Goal: Find specific page/section: Find specific page/section

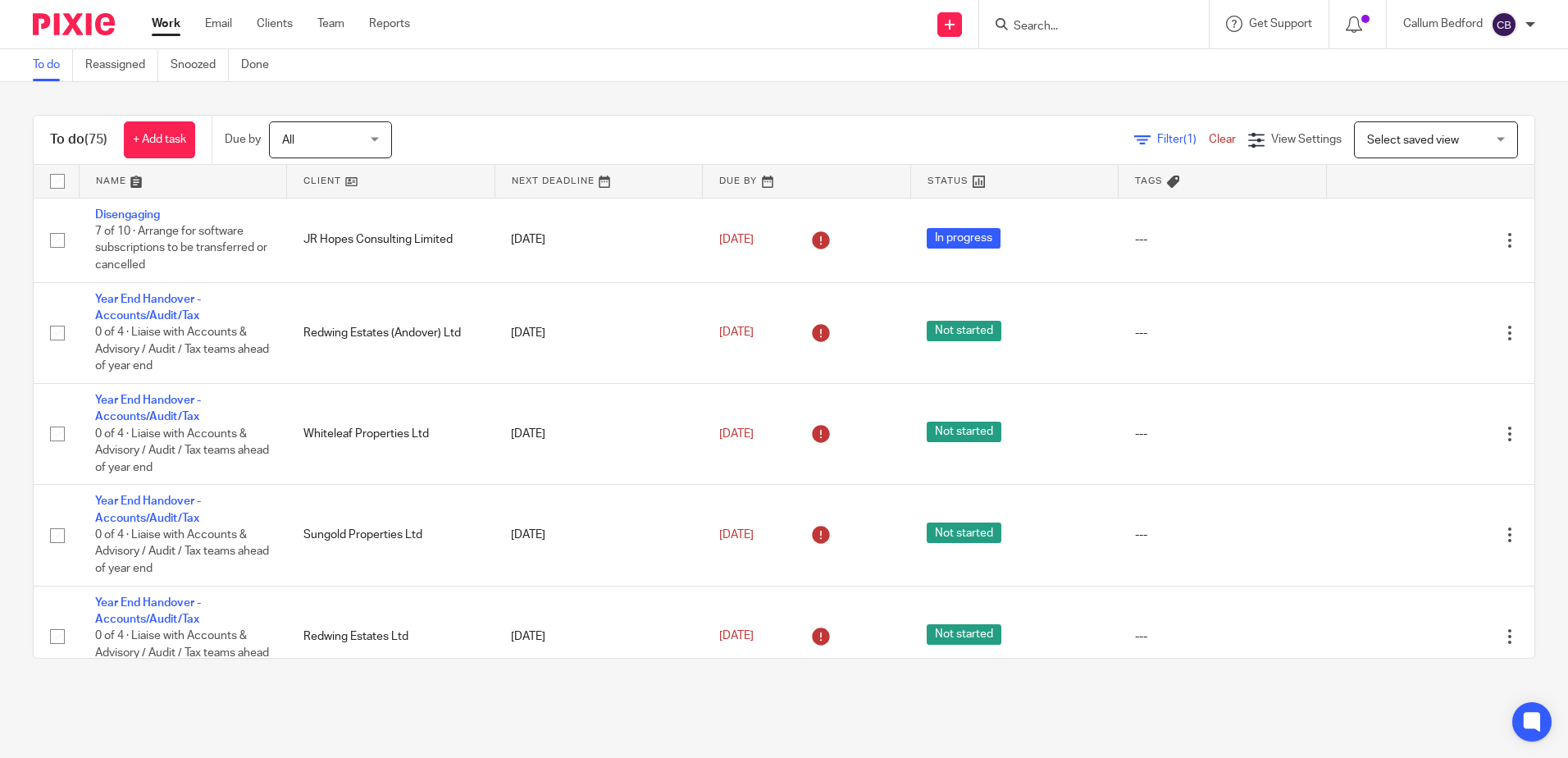
click at [527, 84] on div "To do (75) + Add task Due by All All Today Tomorrow This week Next week This mo…" at bounding box center [784, 386] width 1568 height 609
click at [1024, 28] on input "Search" at bounding box center [1086, 27] width 148 height 15
type input "res energ"
click at [1043, 63] on link at bounding box center [1179, 63] width 339 height 24
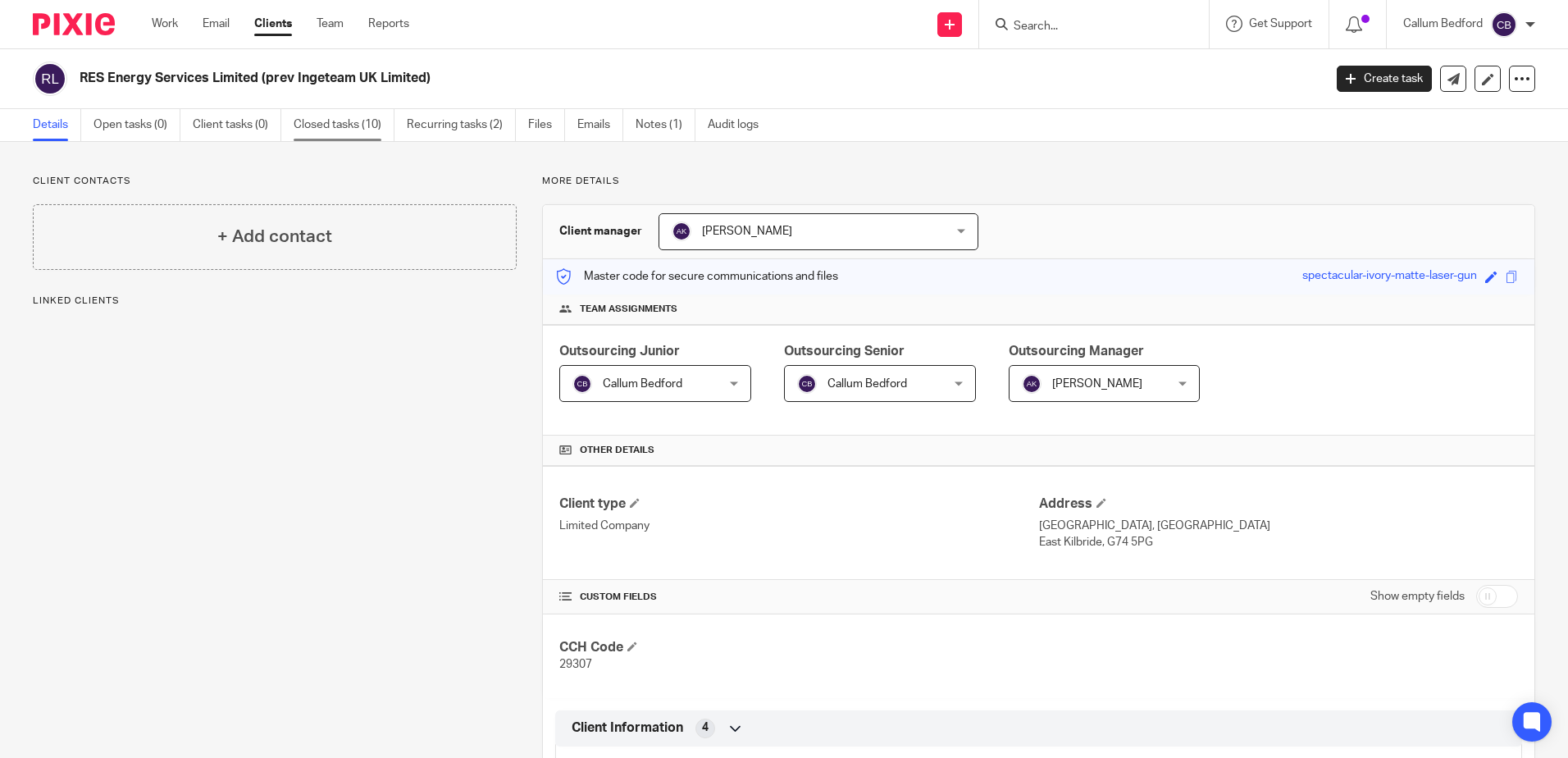
click at [375, 136] on link "Closed tasks (10)" at bounding box center [344, 125] width 101 height 32
click at [130, 130] on link "Open tasks (0)" at bounding box center [137, 125] width 87 height 32
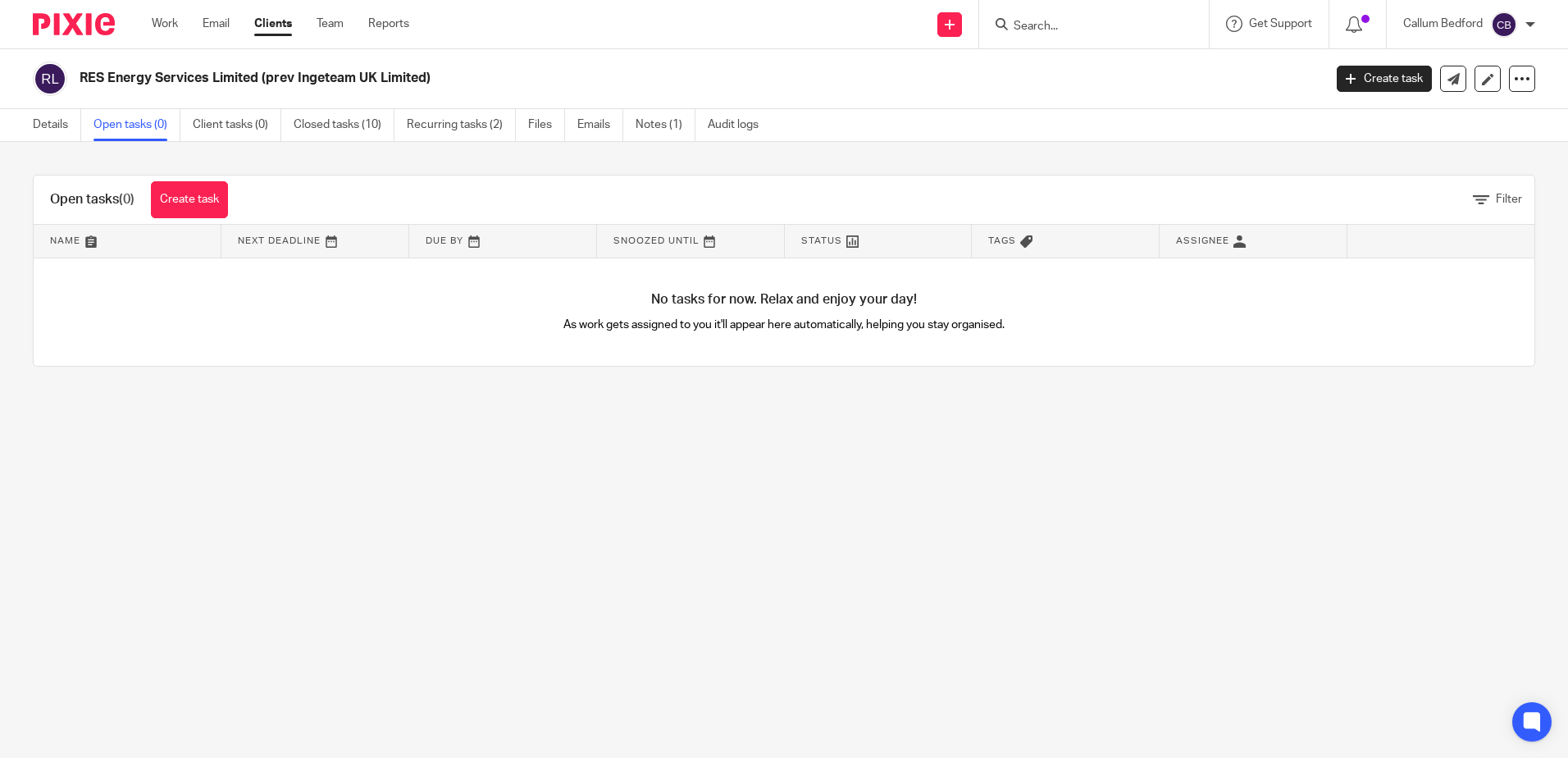
click at [468, 123] on link "Recurring tasks (2)" at bounding box center [462, 125] width 110 height 32
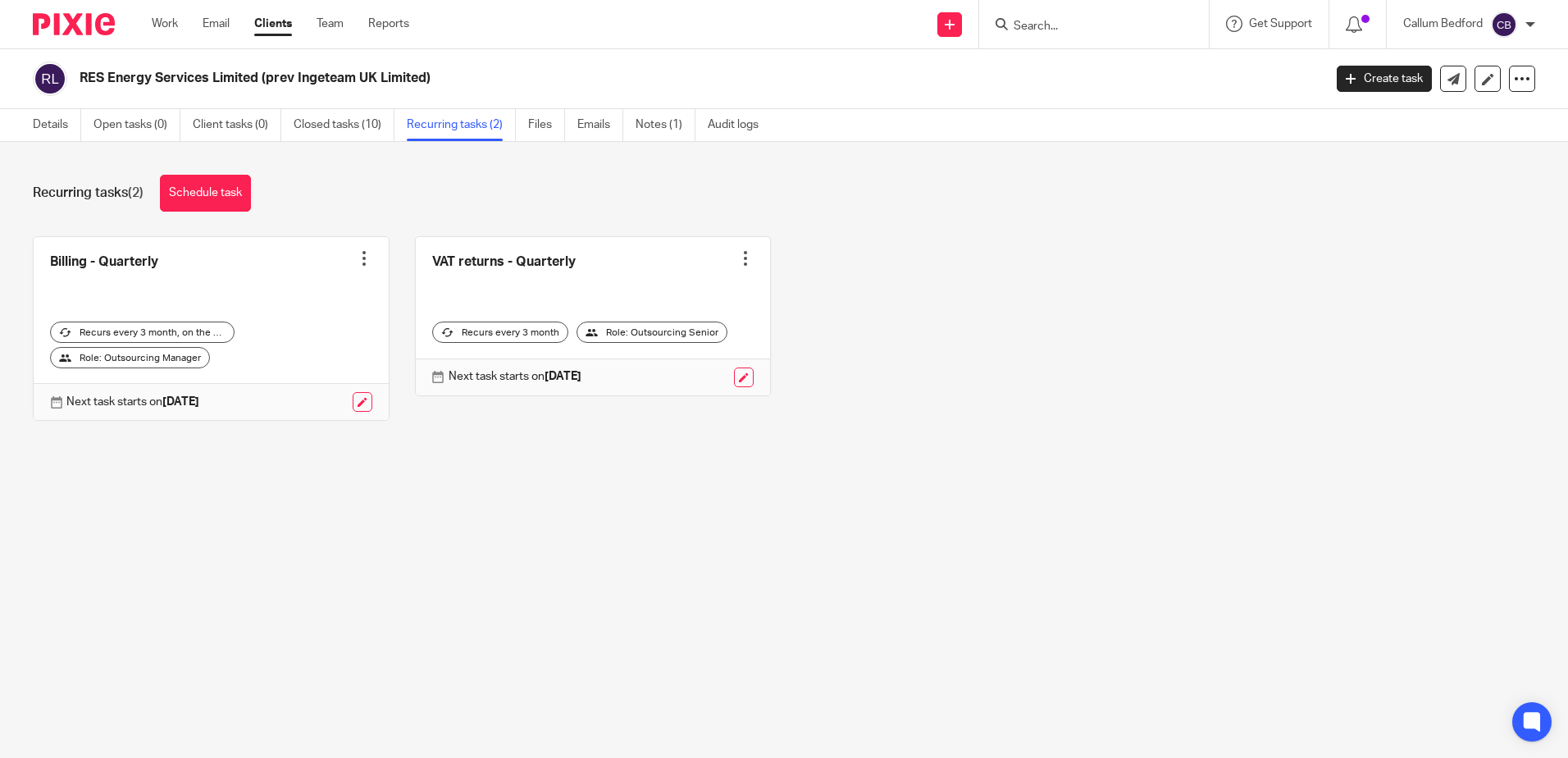
click at [737, 261] on div at bounding box center [745, 258] width 17 height 17
click at [935, 301] on div "Billing - Quarterly Create task Clone template Recalculate schedule Cancel sche…" at bounding box center [771, 342] width 1528 height 210
click at [156, 8] on div "Work Email Clients Team Reports Work Email Clients Team Reports Settings" at bounding box center [285, 24] width 299 height 49
click at [152, 17] on link "Work" at bounding box center [165, 23] width 26 height 17
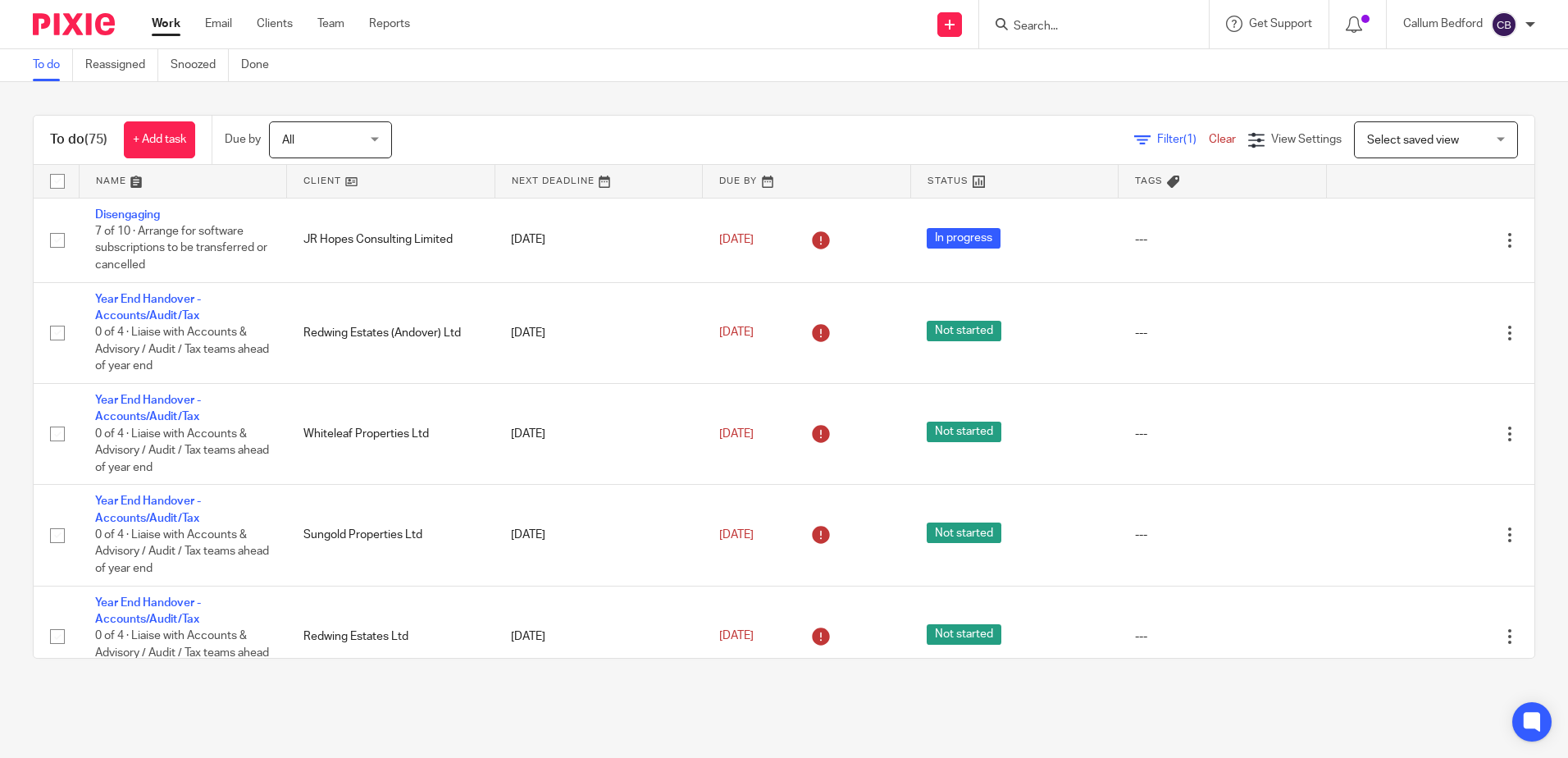
click at [587, 91] on div "To do (75) + Add task Due by All All [DATE] [DATE] This week Next week This mon…" at bounding box center [784, 386] width 1568 height 609
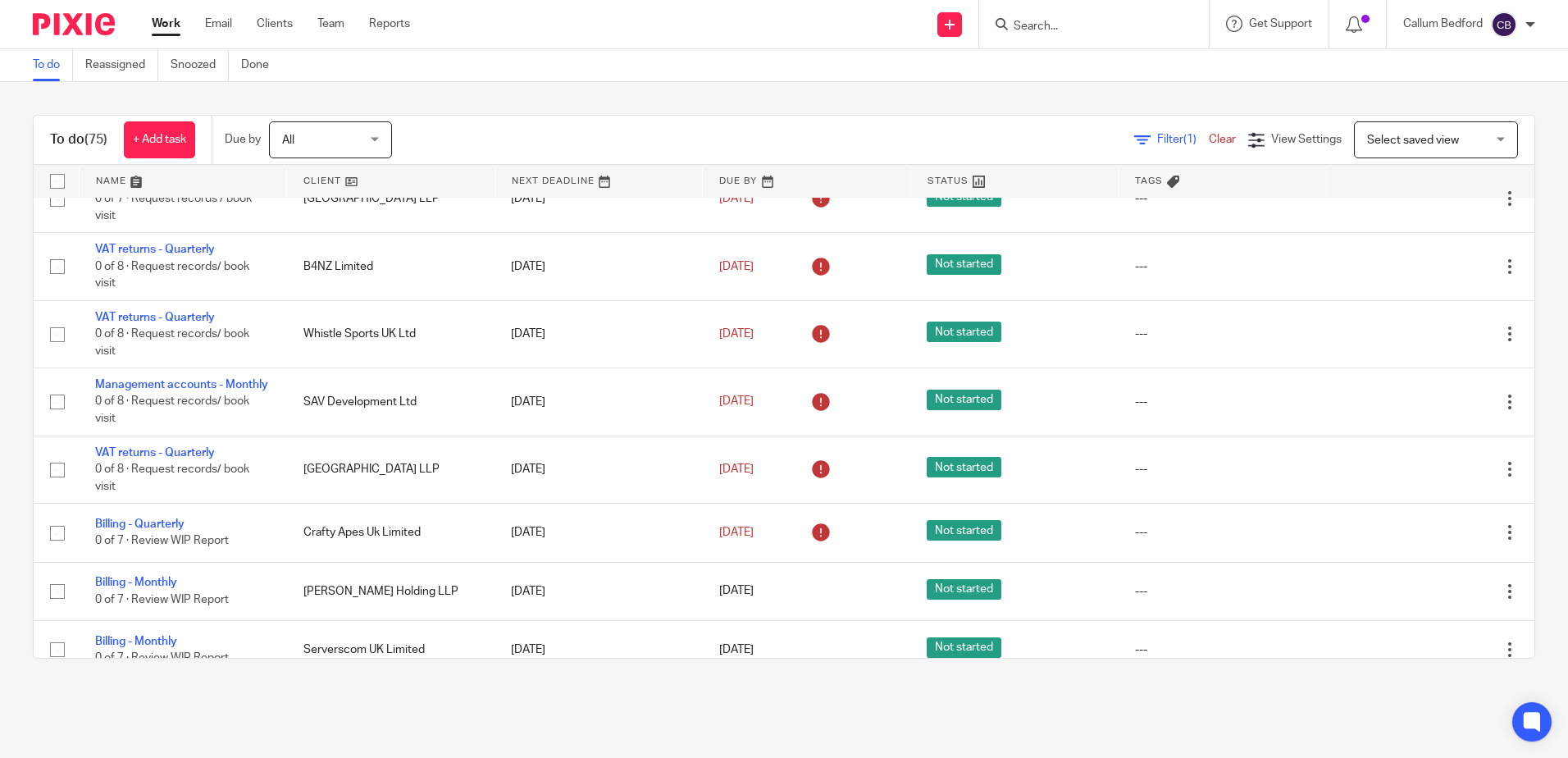
scroll to position [5407, 0]
